Goal: Navigation & Orientation: Understand site structure

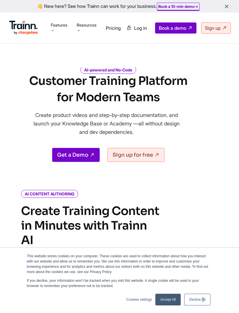
click at [201, 310] on div "This website stores cookies on your computer. These cookies are used to collect…" at bounding box center [119, 280] width 239 height 65
click at [199, 310] on div "This website stores cookies on your computer. These cookies are used to collect…" at bounding box center [119, 280] width 239 height 65
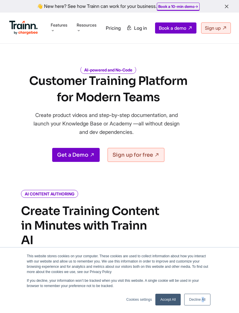
click at [199, 311] on div "This website stores cookies on your computer. These cookies are used to collect…" at bounding box center [119, 280] width 239 height 65
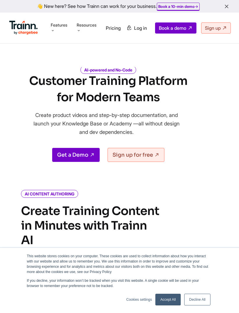
click at [199, 311] on div "This website stores cookies on your computer. These cookies are used to collect…" at bounding box center [119, 280] width 239 height 65
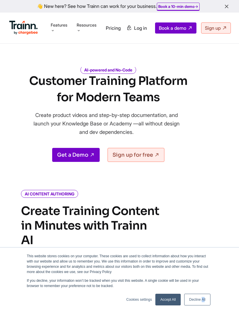
click at [200, 311] on div "This website stores cookies on your computer. These cookies are used to collect…" at bounding box center [119, 280] width 239 height 65
